Goal: Information Seeking & Learning: Understand process/instructions

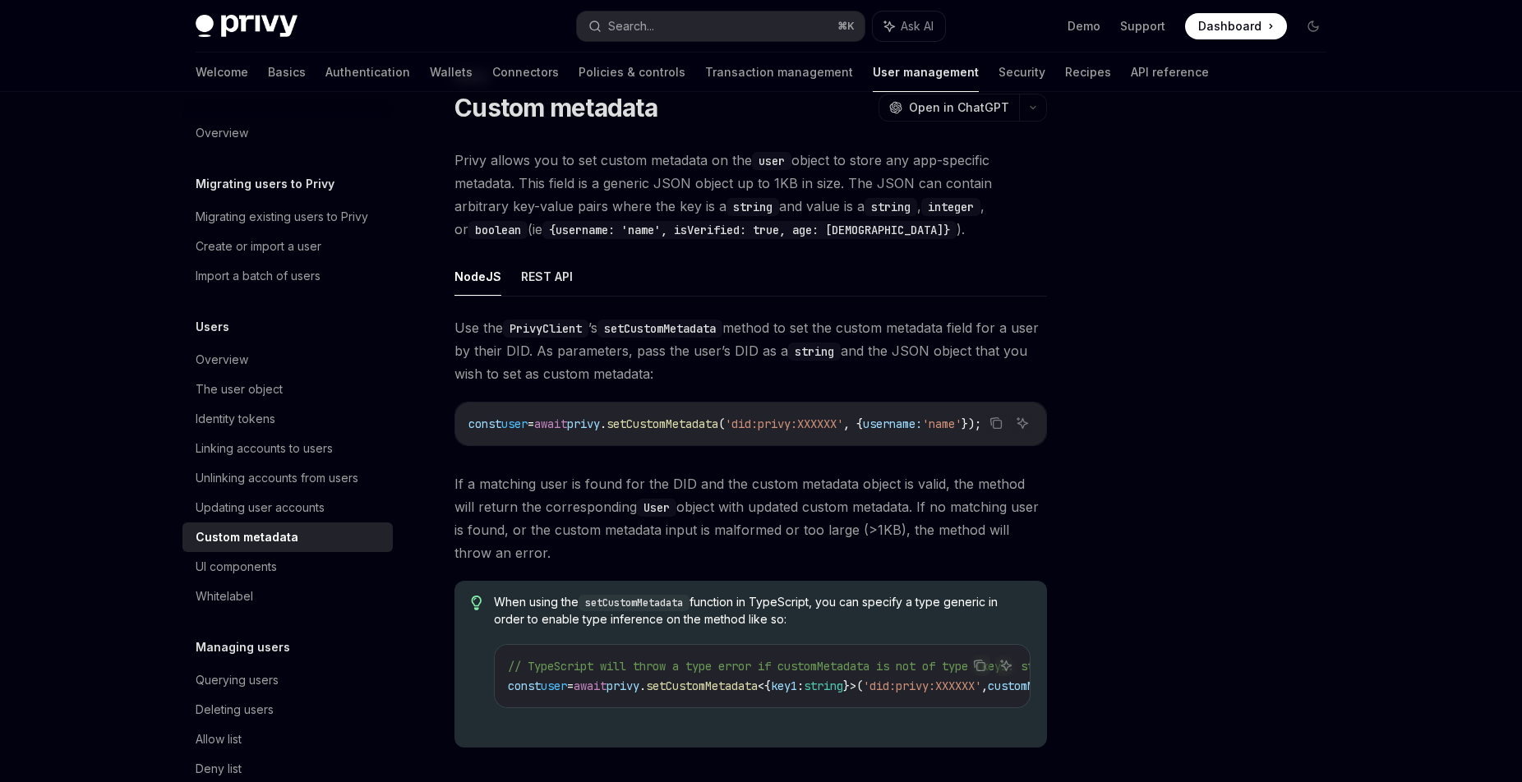
scroll to position [62, 0]
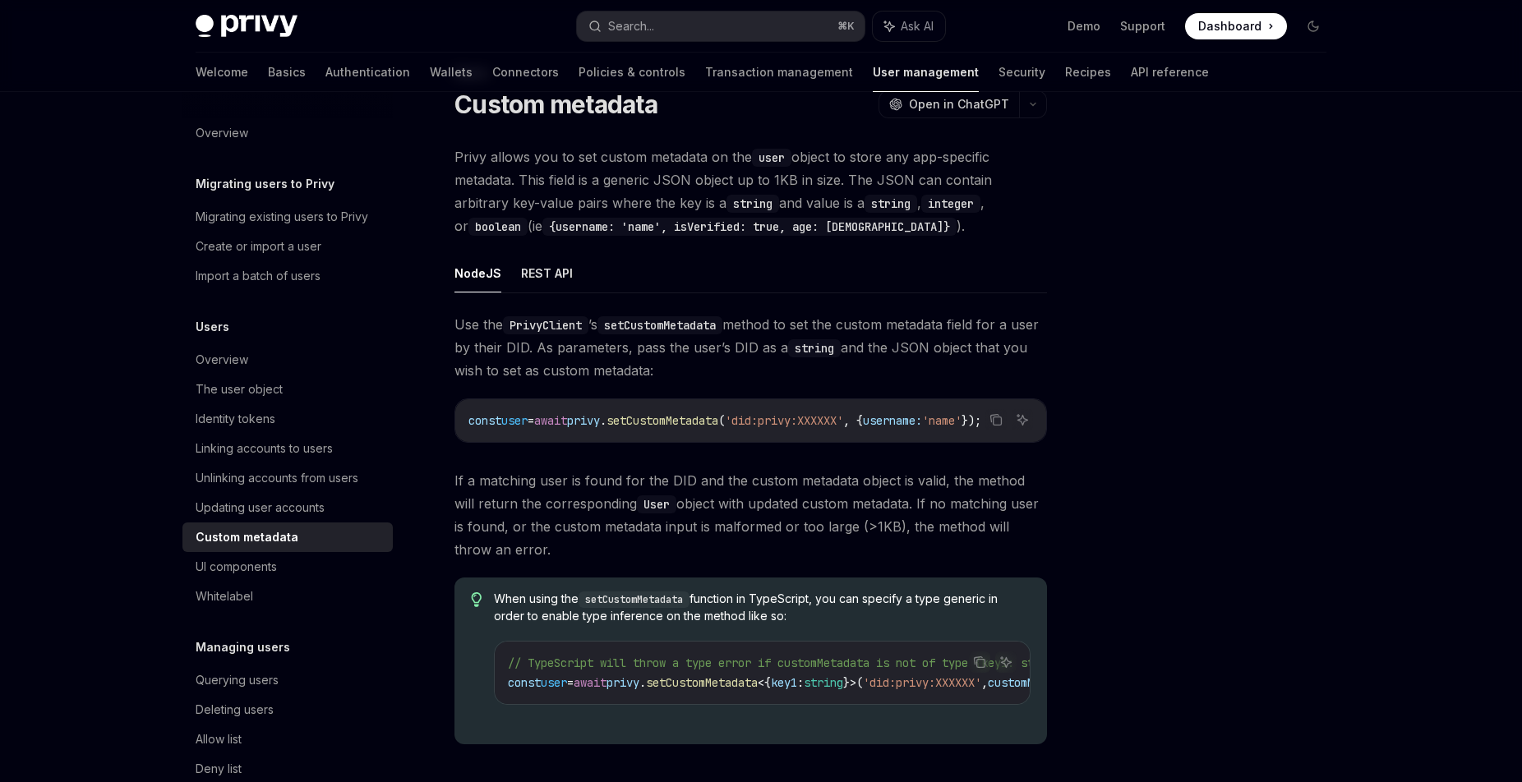
click at [600, 418] on span "privy" at bounding box center [583, 420] width 33 height 15
click at [682, 418] on span "setCustomMetadata" at bounding box center [663, 420] width 112 height 15
copy span "setCustomMetadata"
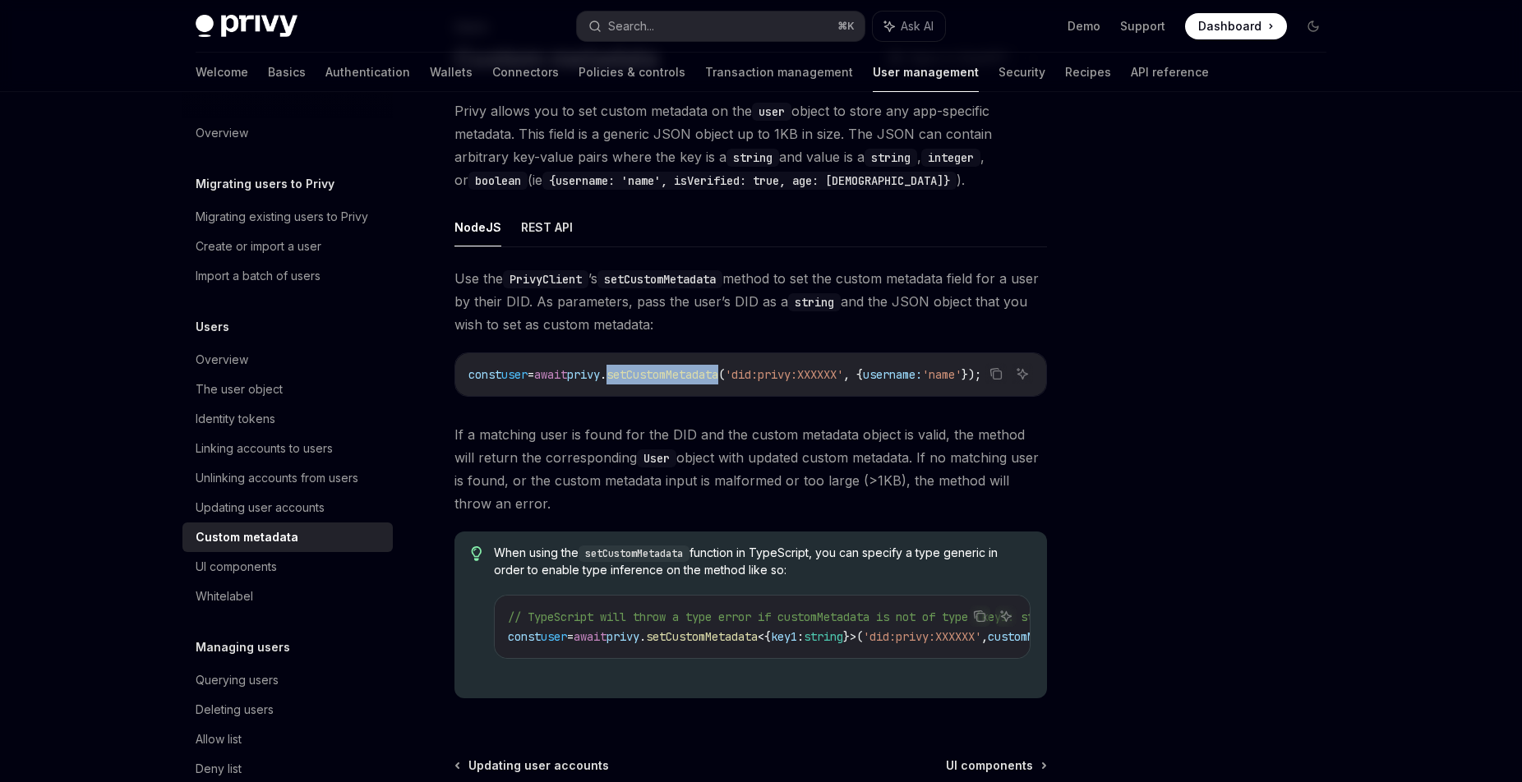
scroll to position [0, 0]
click at [565, 381] on span "await" at bounding box center [550, 374] width 33 height 15
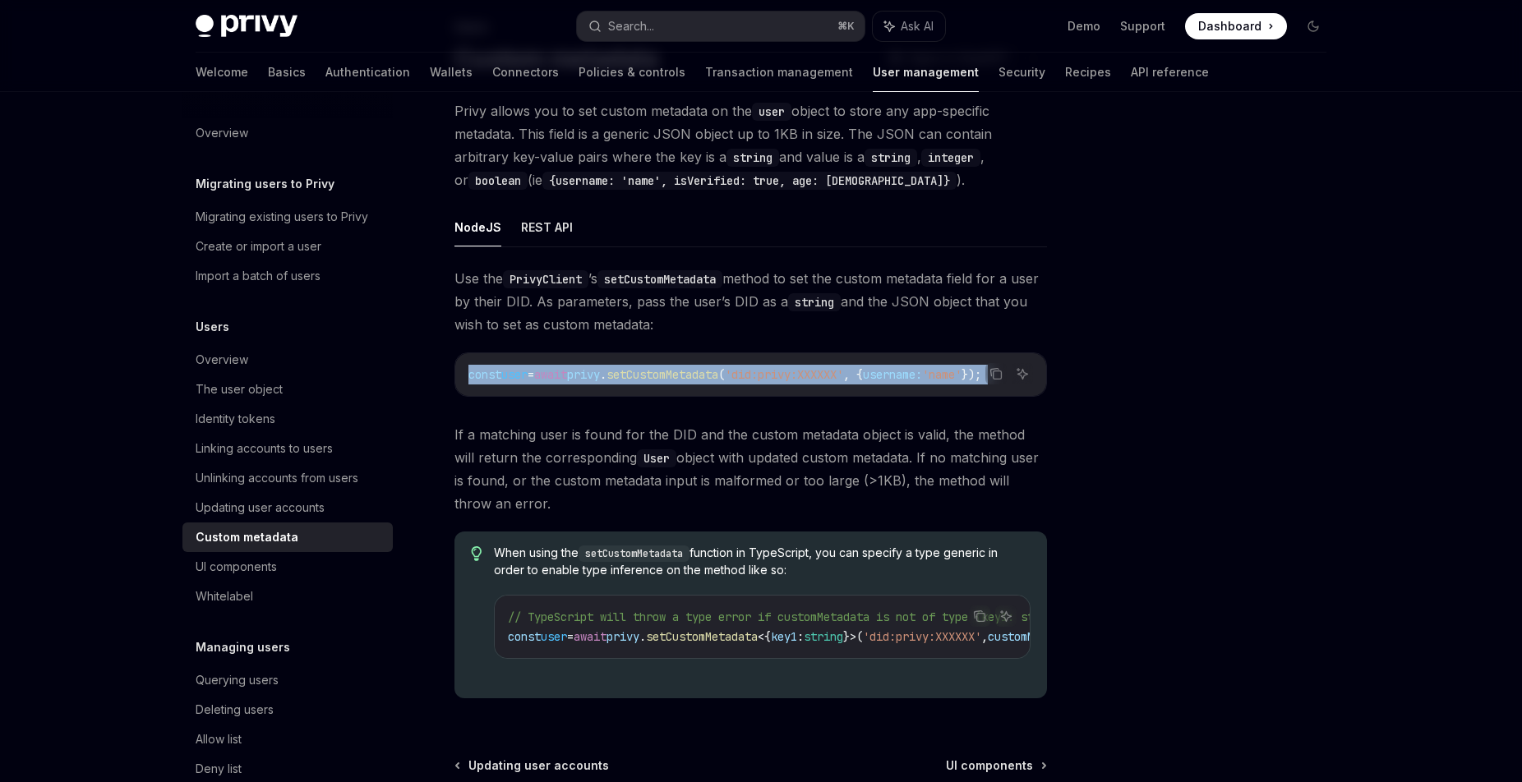
click at [565, 381] on span "await" at bounding box center [550, 374] width 33 height 15
copy code "const user = await privy . setCustomMetadata ( 'did:privy:XXXXXX' , { username:…"
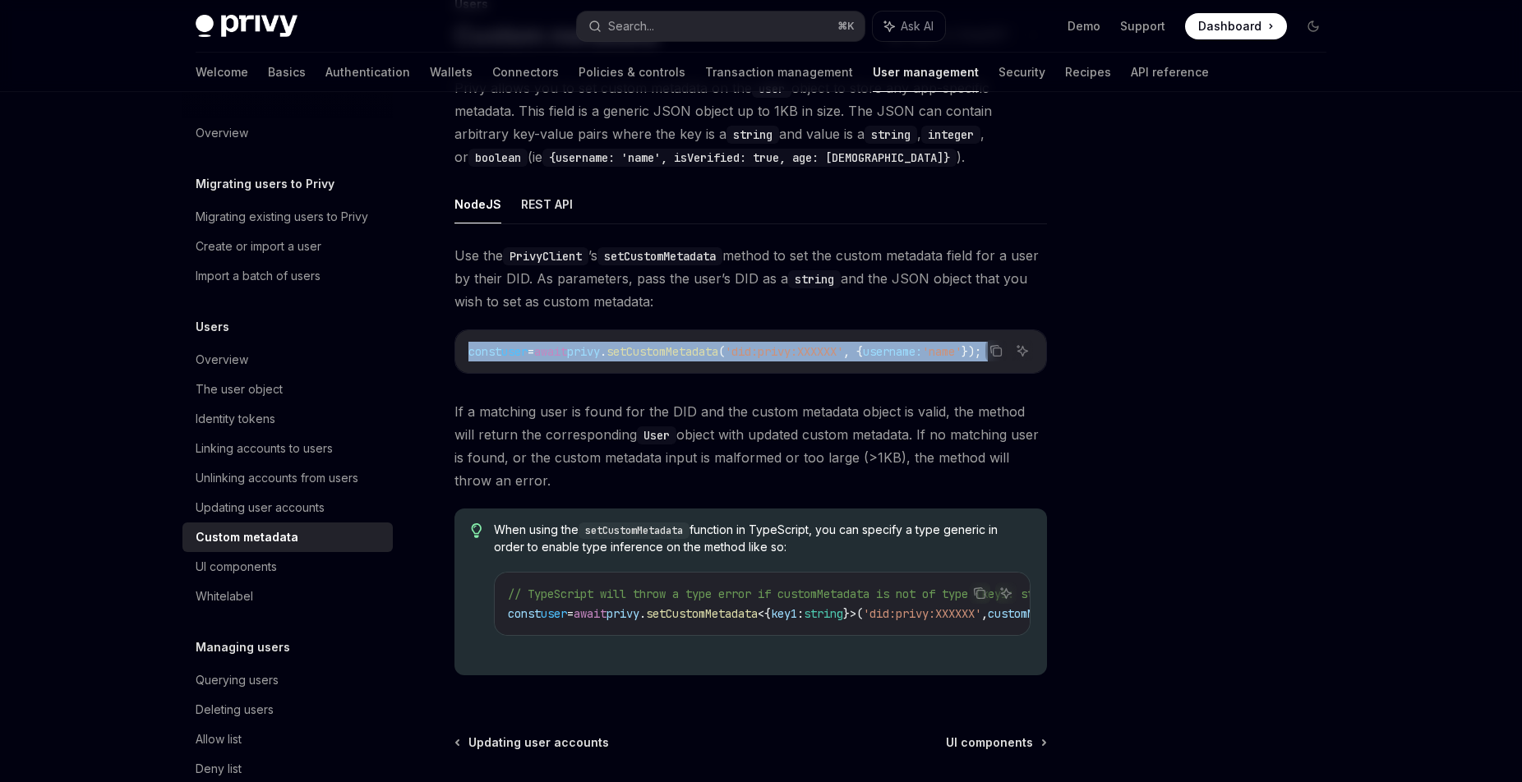
scroll to position [135, 0]
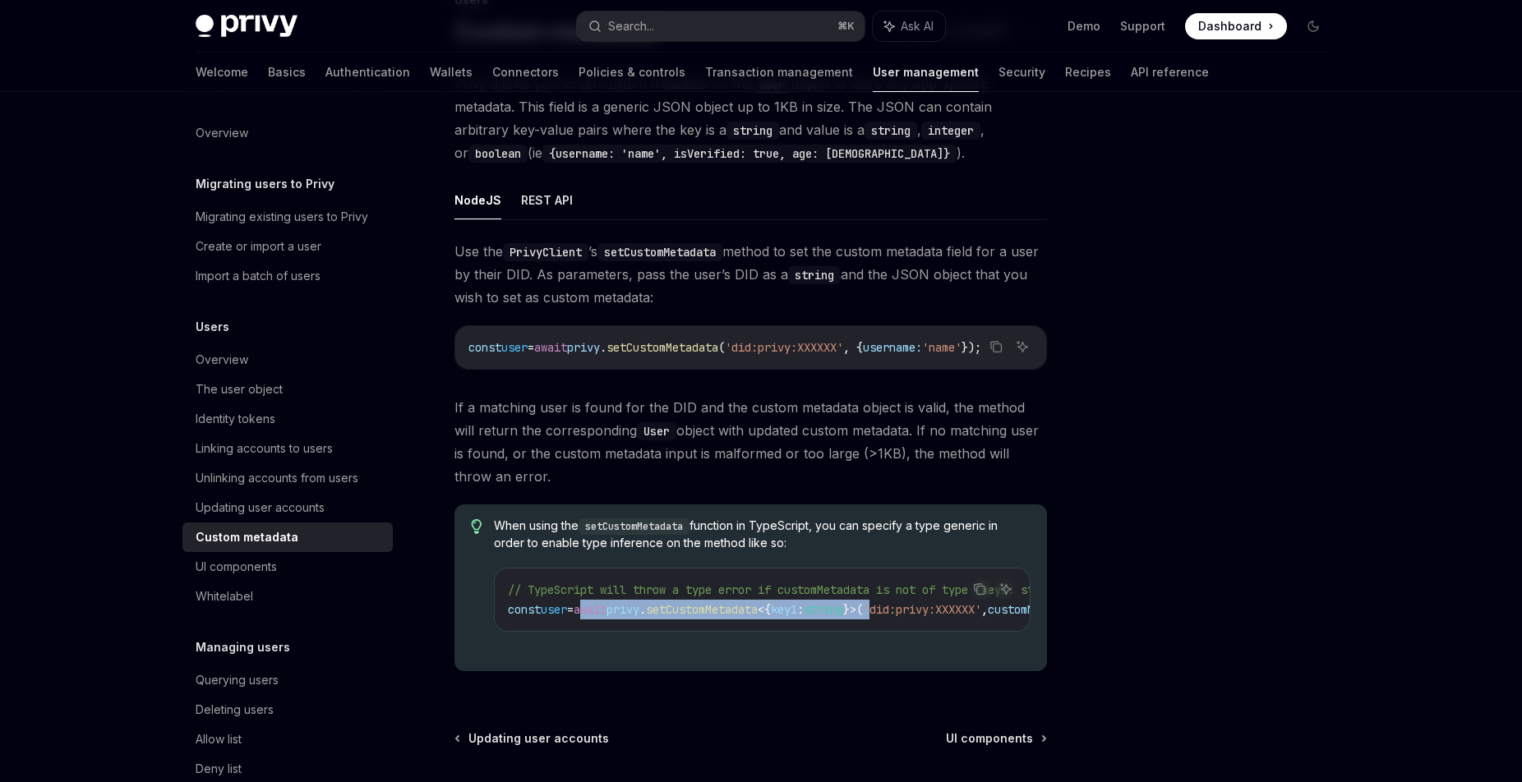
drag, startPoint x: 594, startPoint y: 616, endPoint x: 923, endPoint y: 615, distance: 328.8
click at [922, 615] on span "const user = await privy . setCustomMetadata <{ key1 : string }>( 'did:privy:XX…" at bounding box center [800, 609] width 585 height 15
click at [205, 361] on div "Overview" at bounding box center [222, 360] width 53 height 20
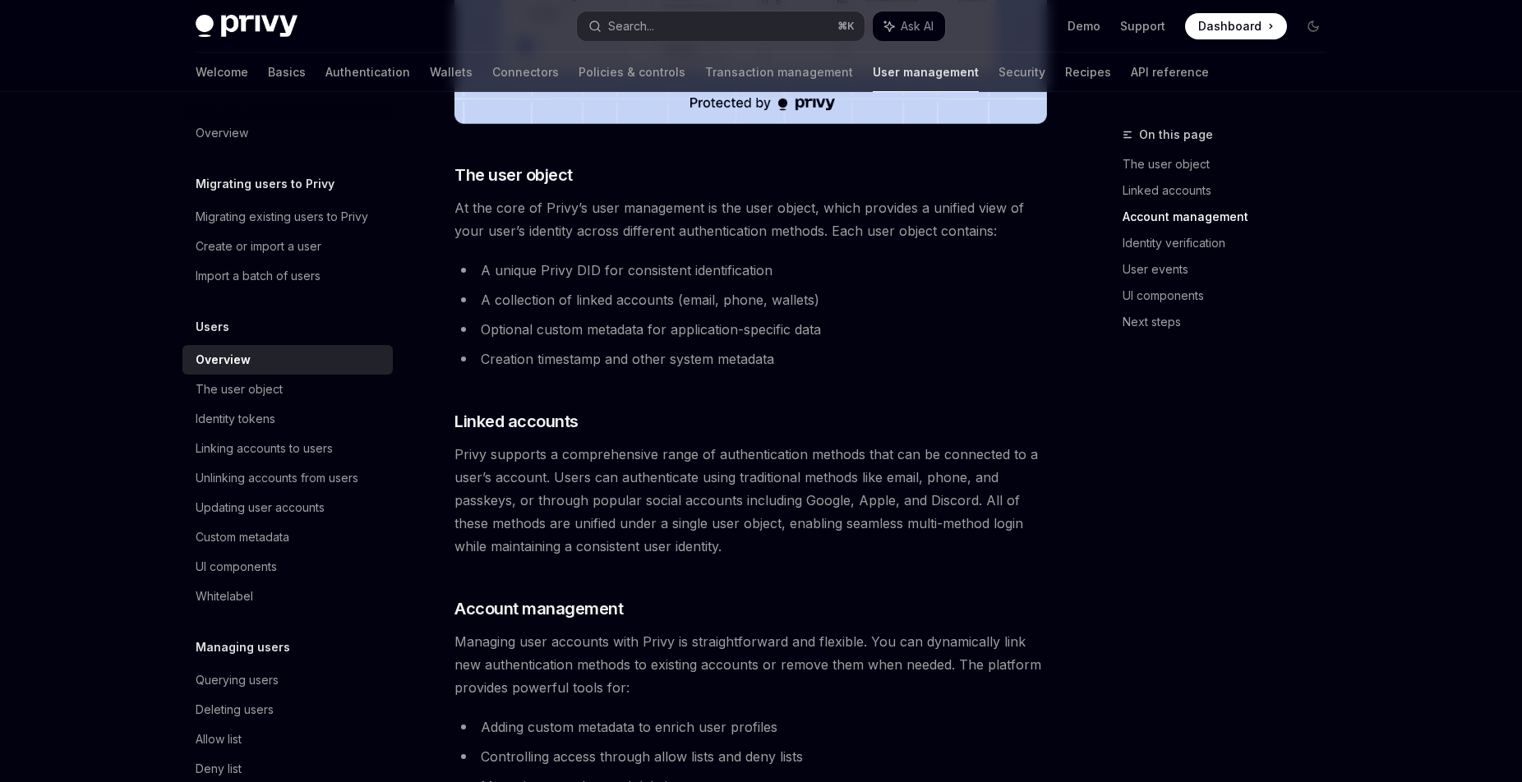
scroll to position [1031, 0]
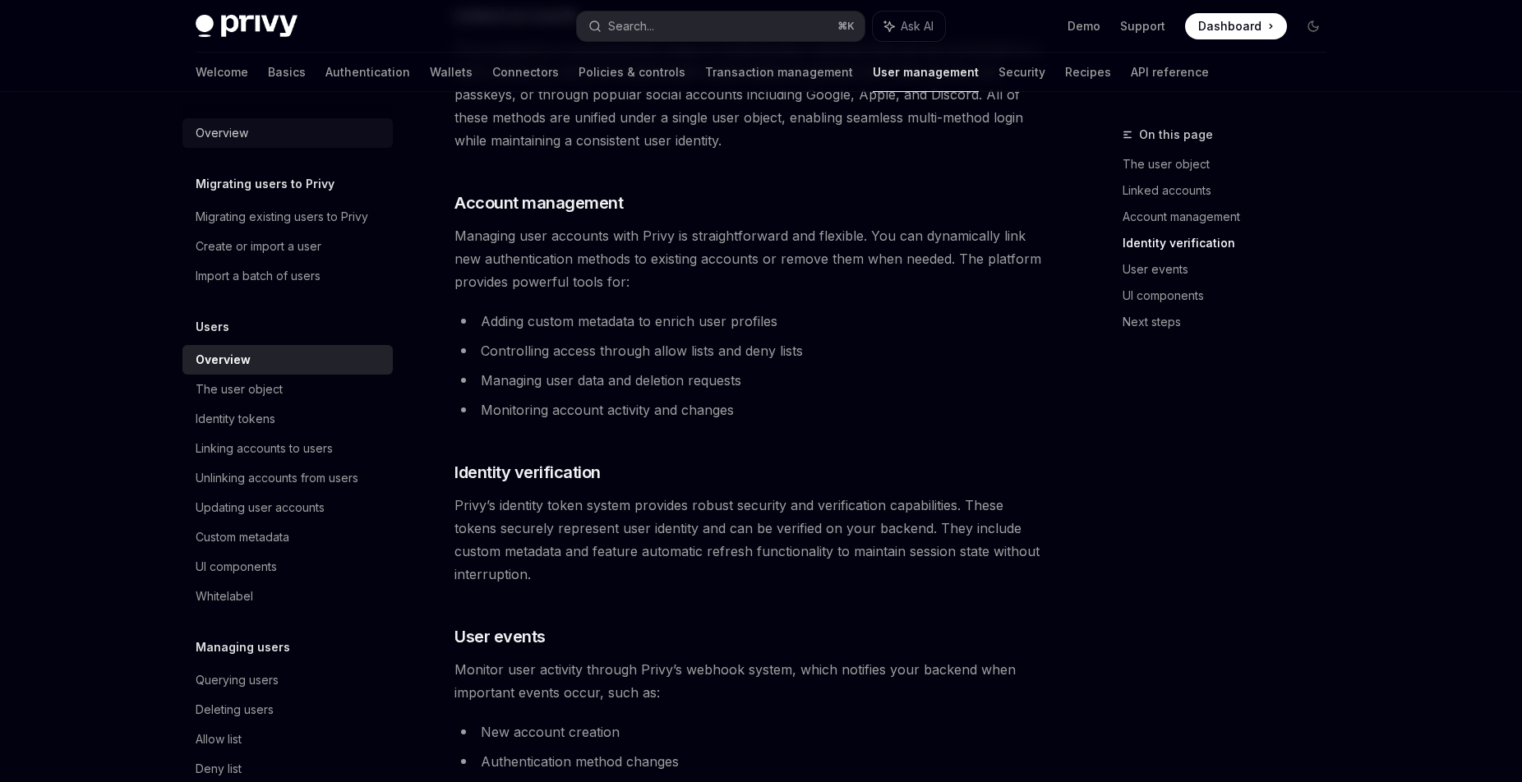
click at [251, 140] on div "Overview" at bounding box center [289, 133] width 187 height 20
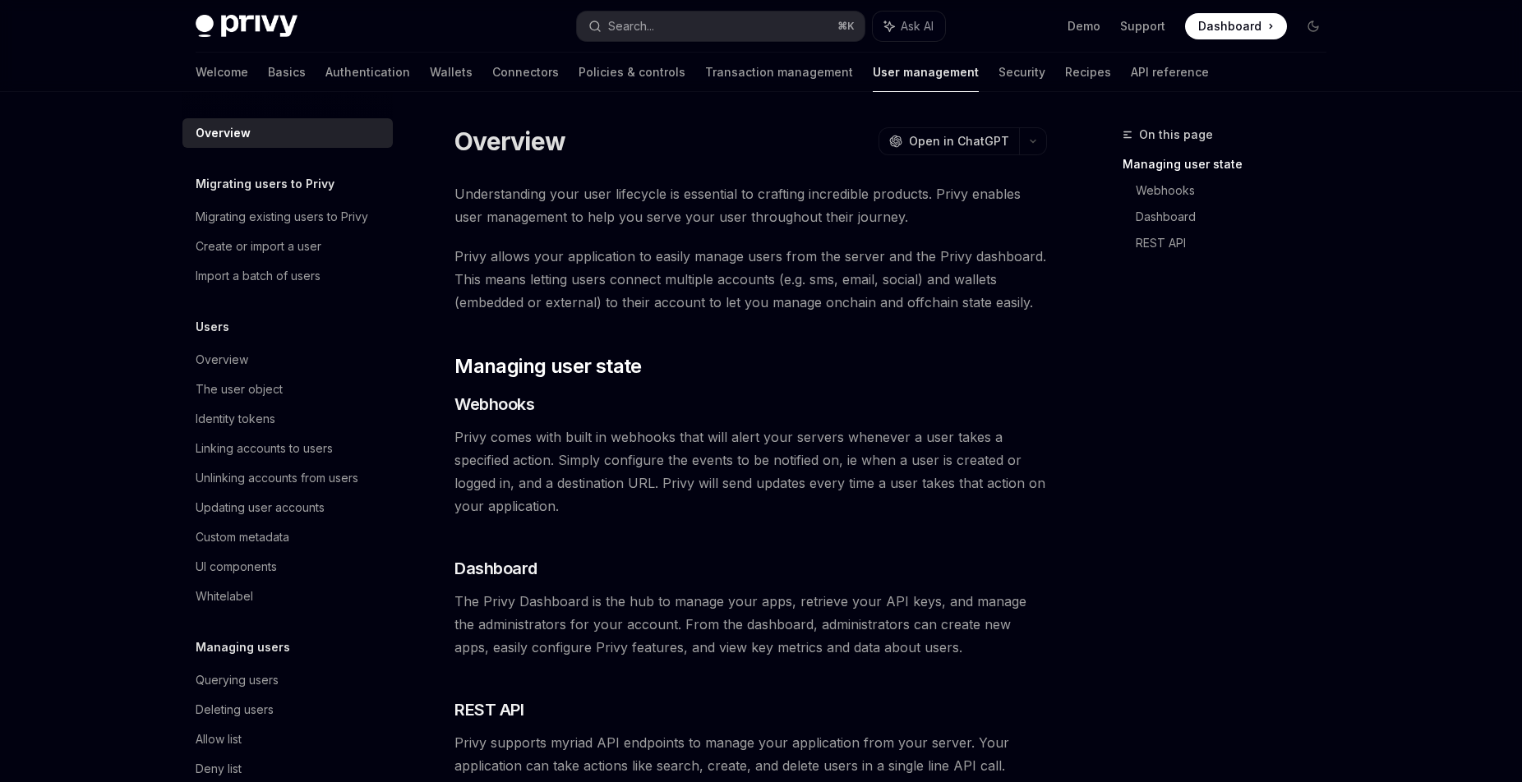
click at [233, 136] on div "Overview" at bounding box center [223, 133] width 55 height 20
click at [228, 134] on div "Overview" at bounding box center [223, 133] width 55 height 20
click at [247, 184] on h5 "Migrating users to Privy" at bounding box center [265, 184] width 139 height 20
click at [225, 363] on div "Overview" at bounding box center [222, 360] width 53 height 20
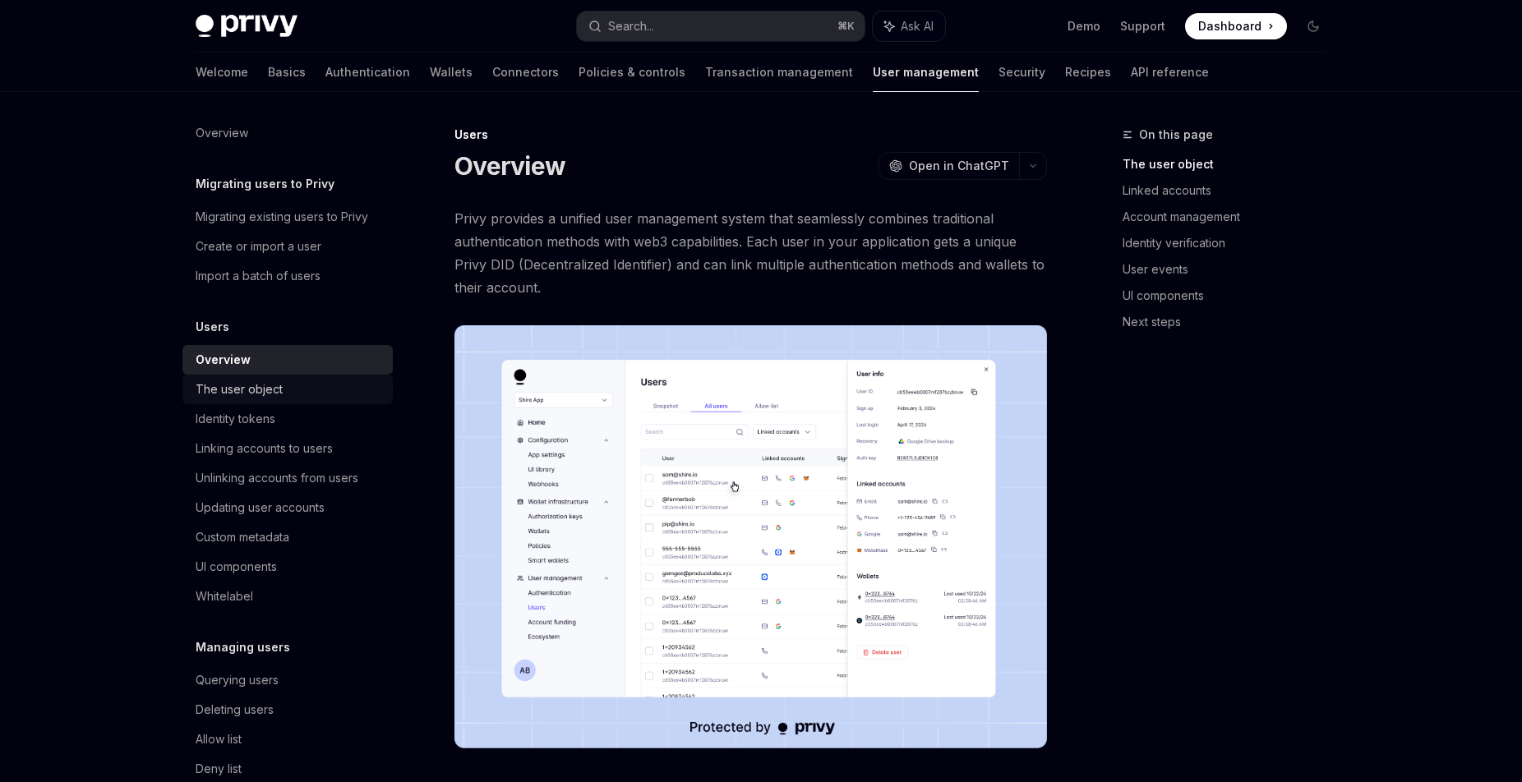
click at [236, 387] on div "The user object" at bounding box center [239, 390] width 87 height 20
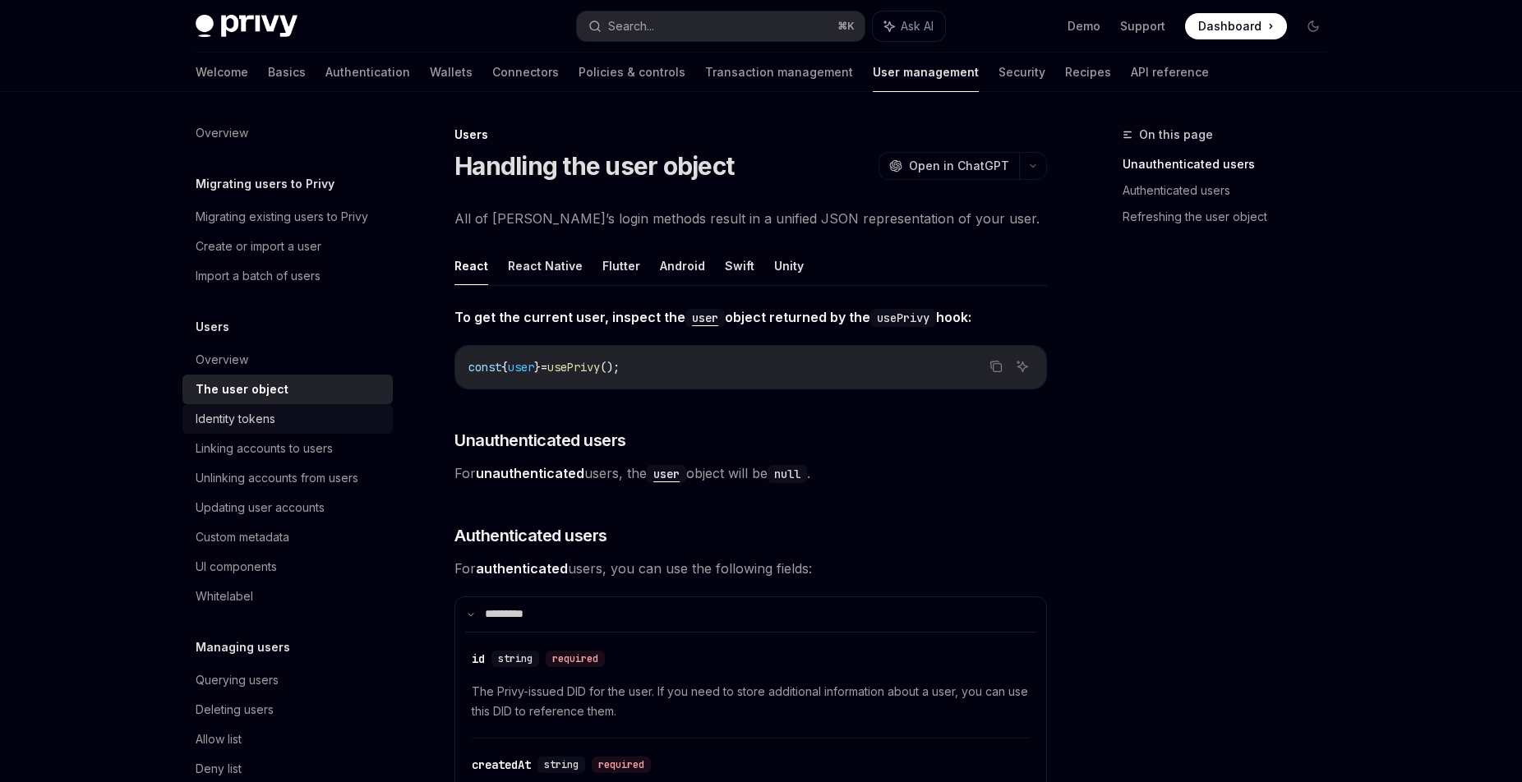
click at [239, 416] on div "Identity tokens" at bounding box center [236, 419] width 80 height 20
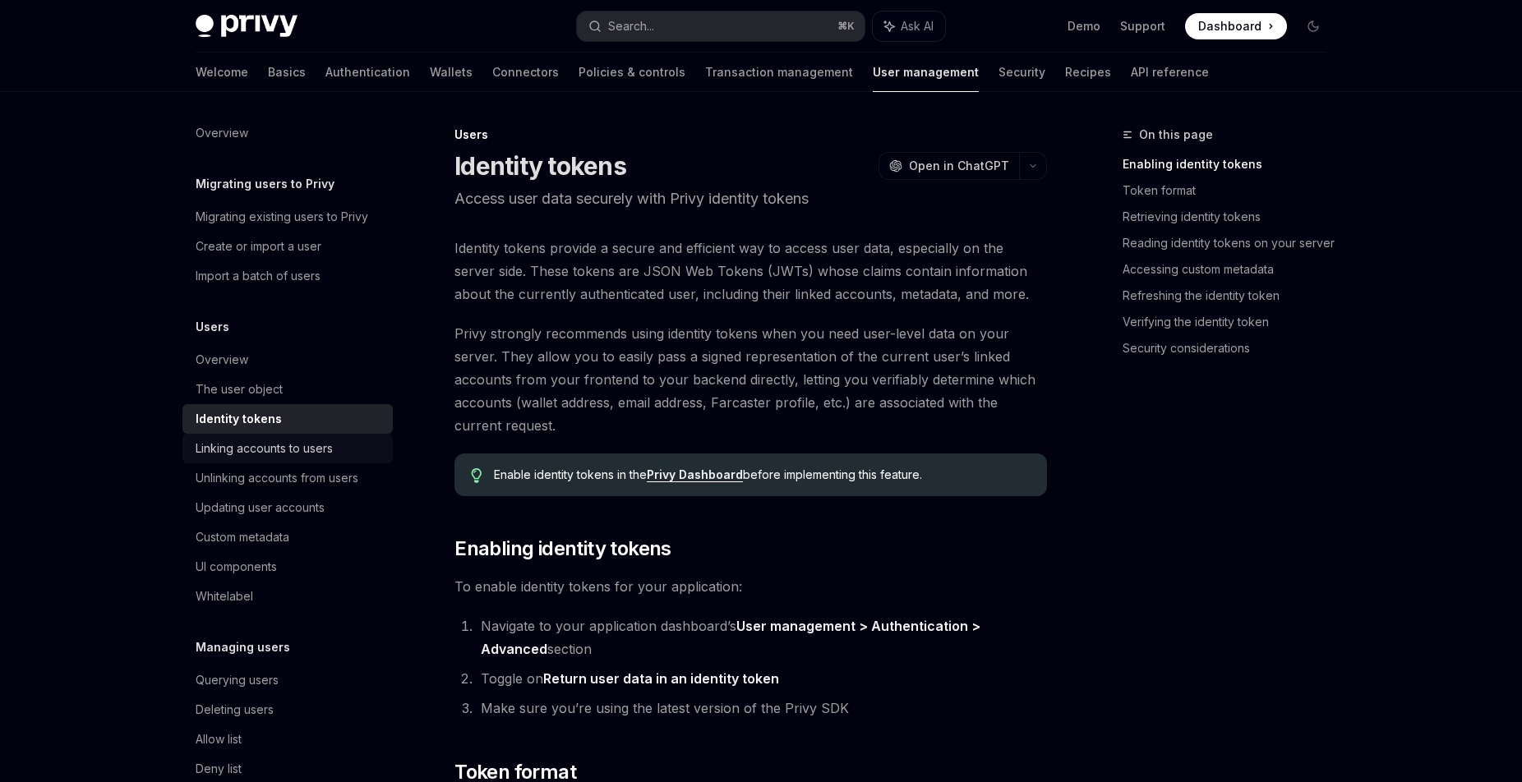
click at [280, 450] on div "Linking accounts to users" at bounding box center [264, 449] width 137 height 20
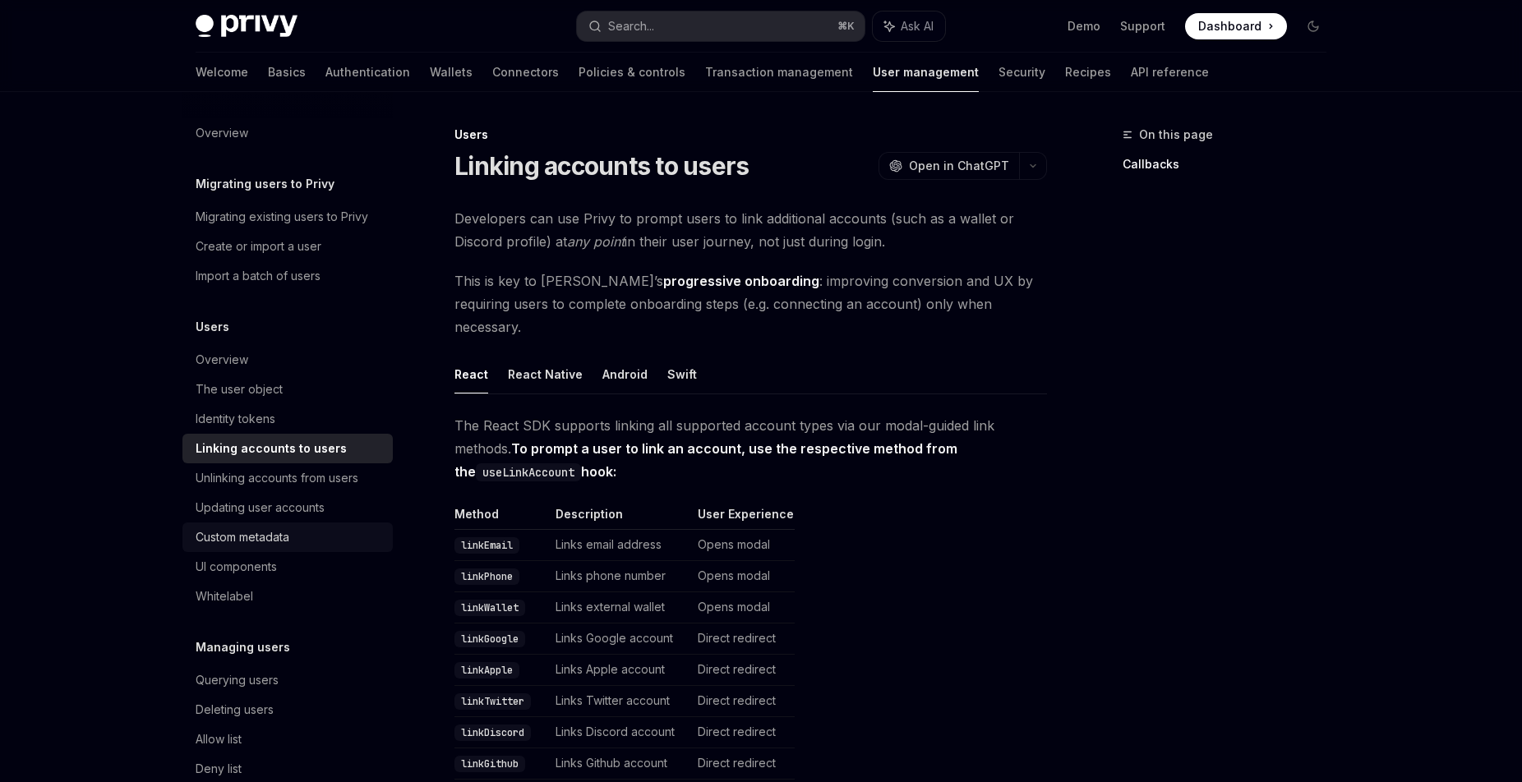
click at [270, 536] on div "Custom metadata" at bounding box center [243, 538] width 94 height 20
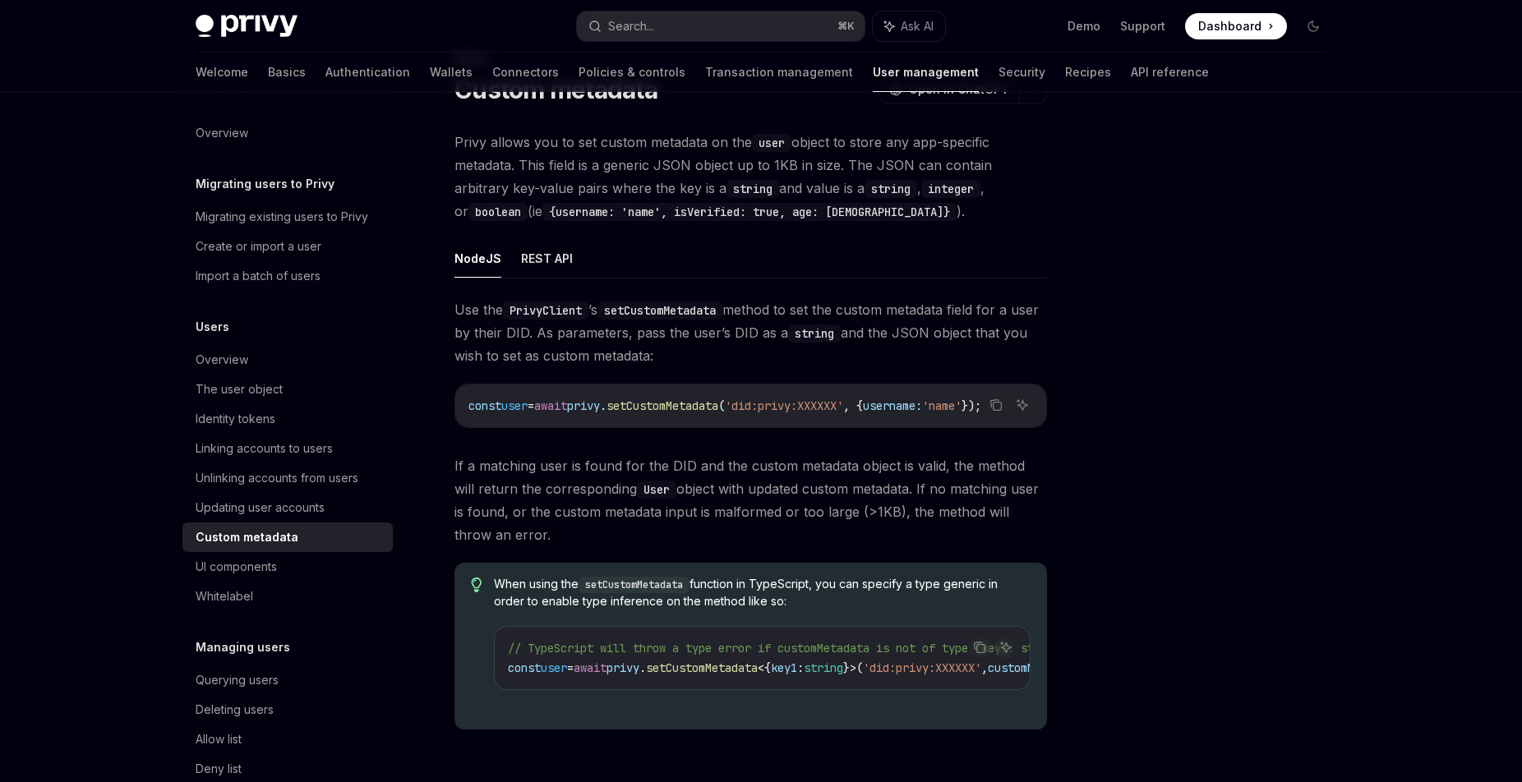
scroll to position [77, 0]
click at [640, 399] on span "setCustomMetadata" at bounding box center [663, 405] width 112 height 15
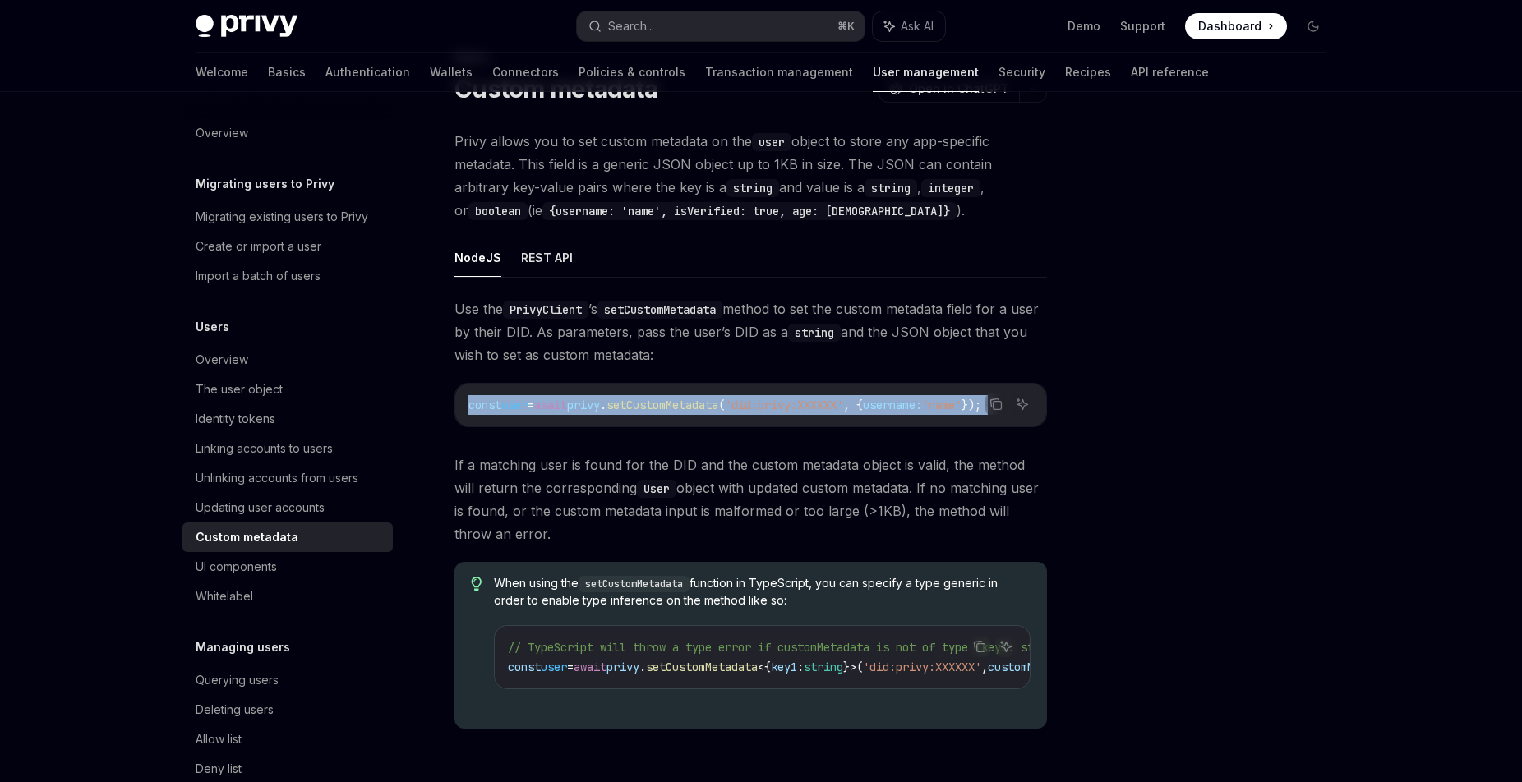
click at [640, 399] on span "setCustomMetadata" at bounding box center [663, 405] width 112 height 15
copy code "const user = await privy . setCustomMetadata ( 'did:privy:XXXXXX' , { username:…"
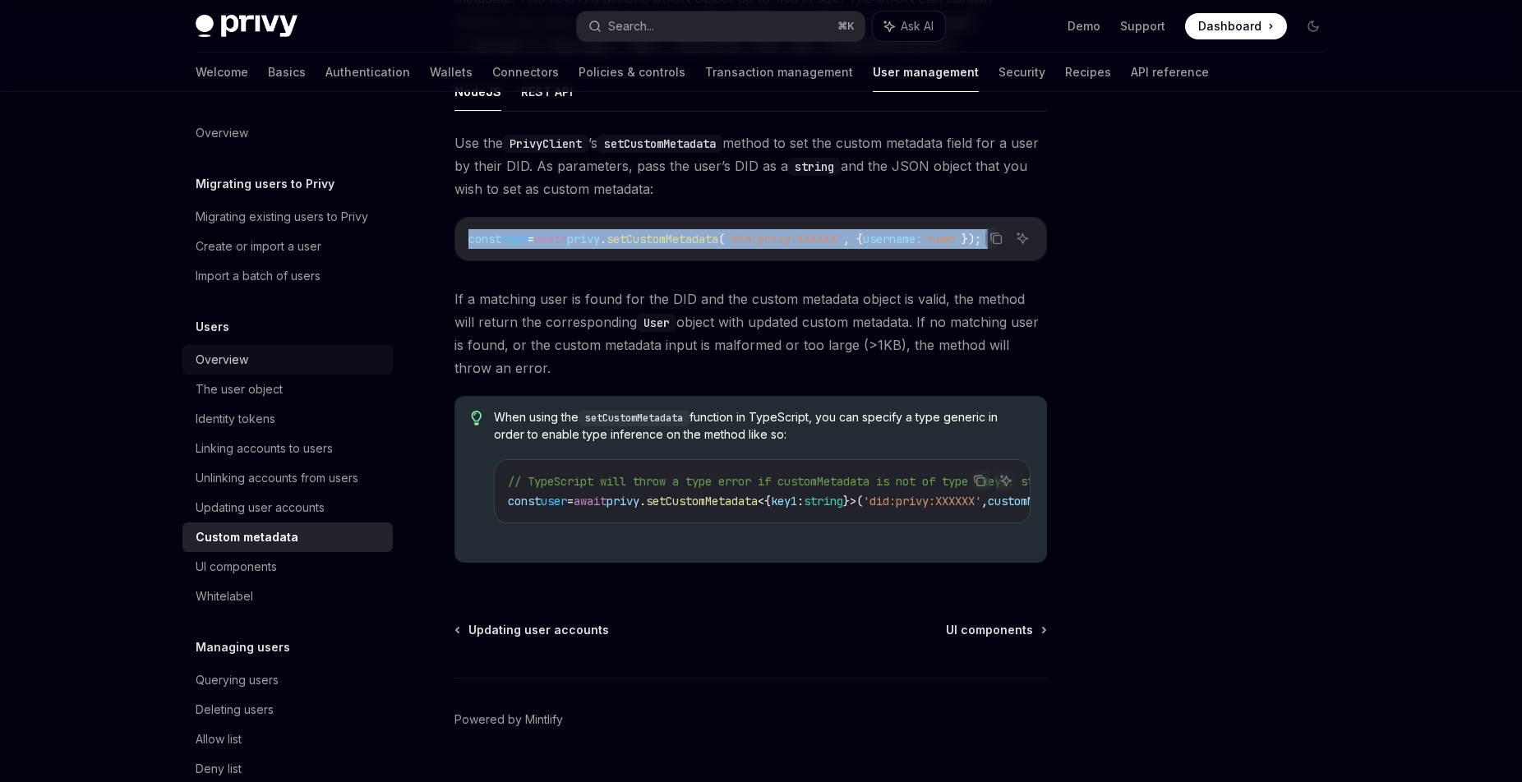
scroll to position [39, 0]
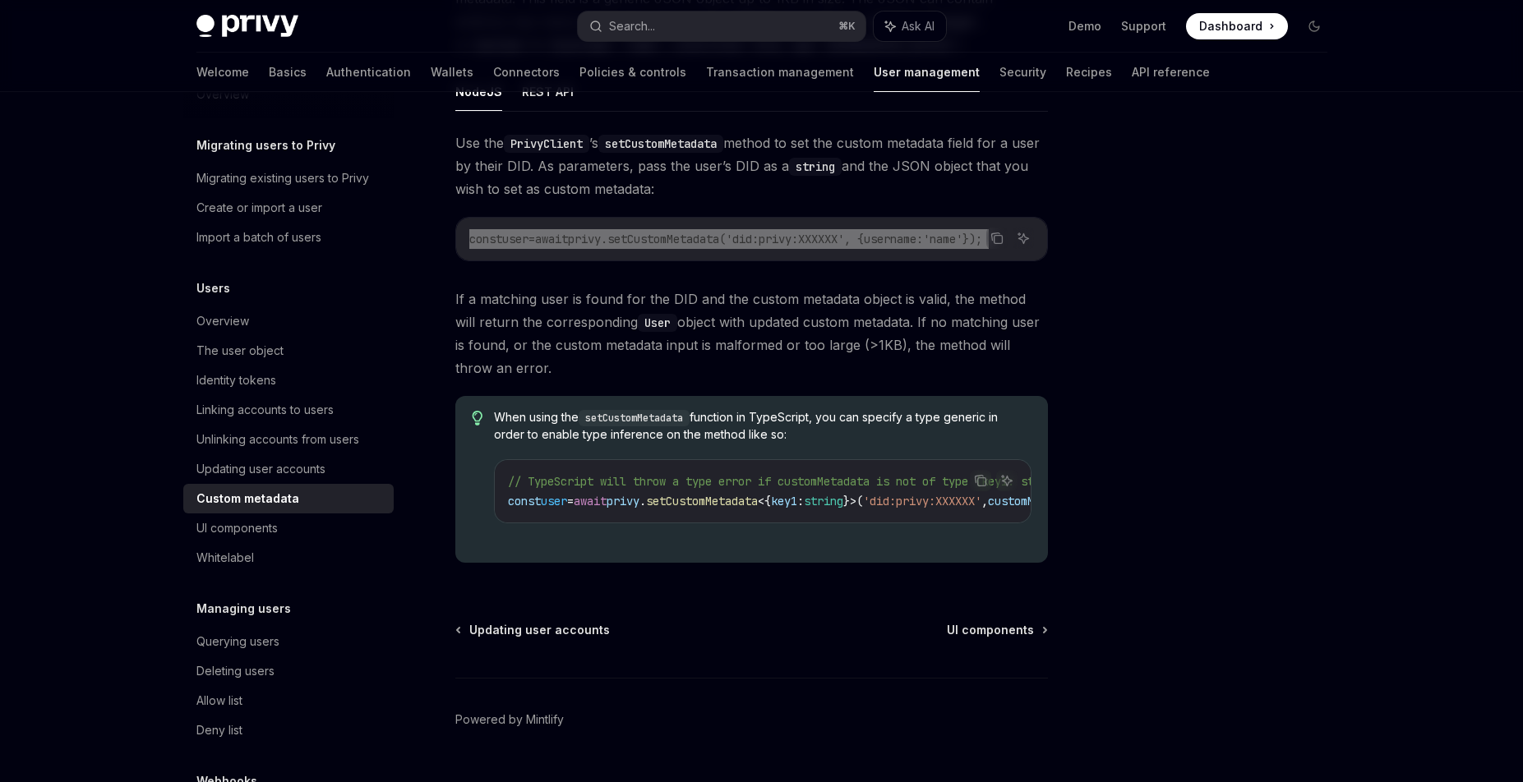
type textarea "*"
